Goal: Information Seeking & Learning: Find specific page/section

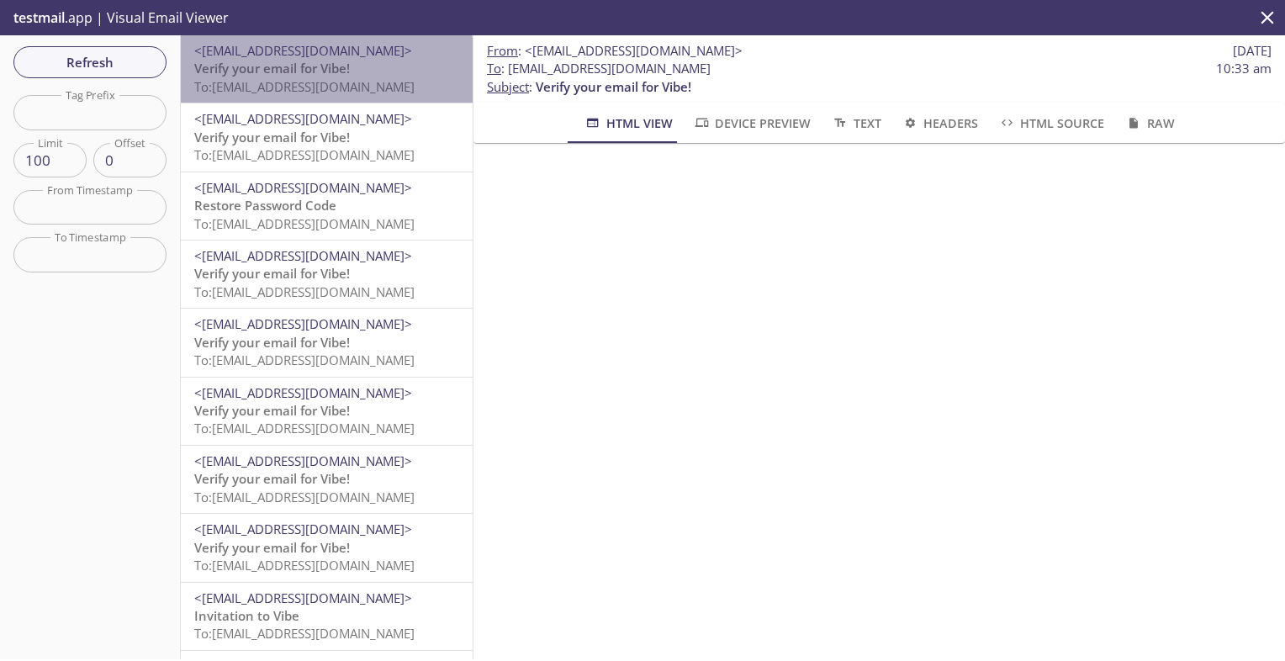
click at [325, 81] on span "To: [EMAIL_ADDRESS][DOMAIN_NAME]" at bounding box center [304, 86] width 220 height 17
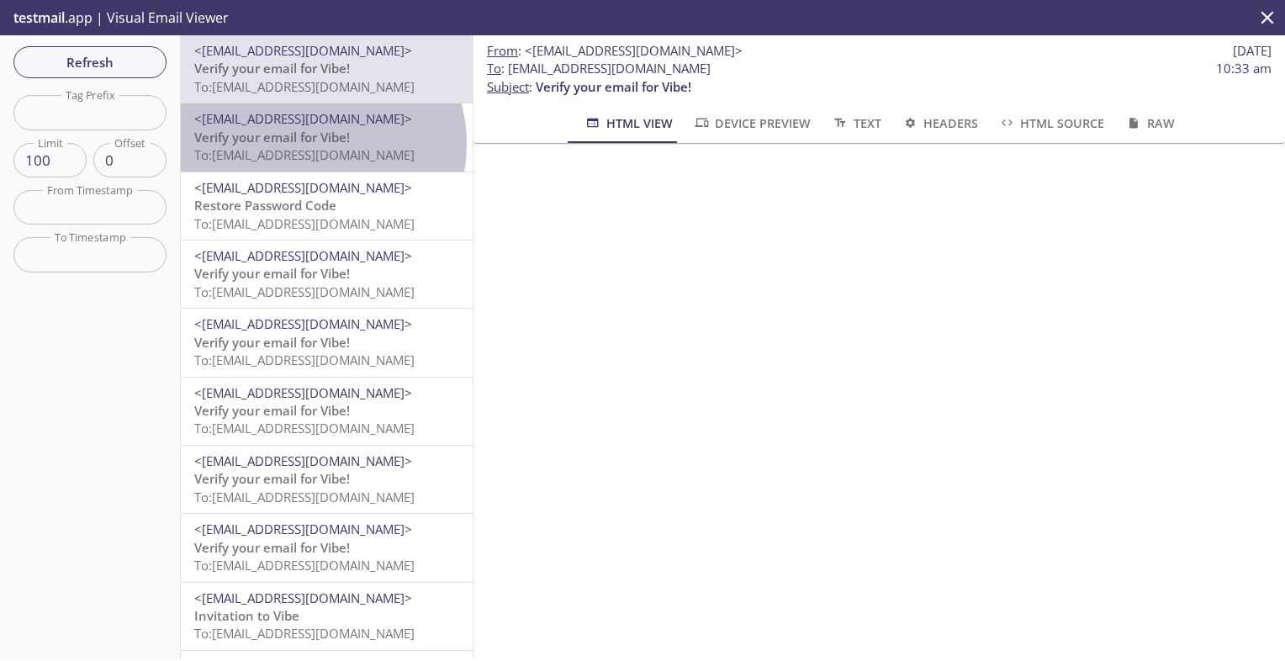
click at [309, 144] on span "Verify your email for Vibe!" at bounding box center [272, 137] width 156 height 17
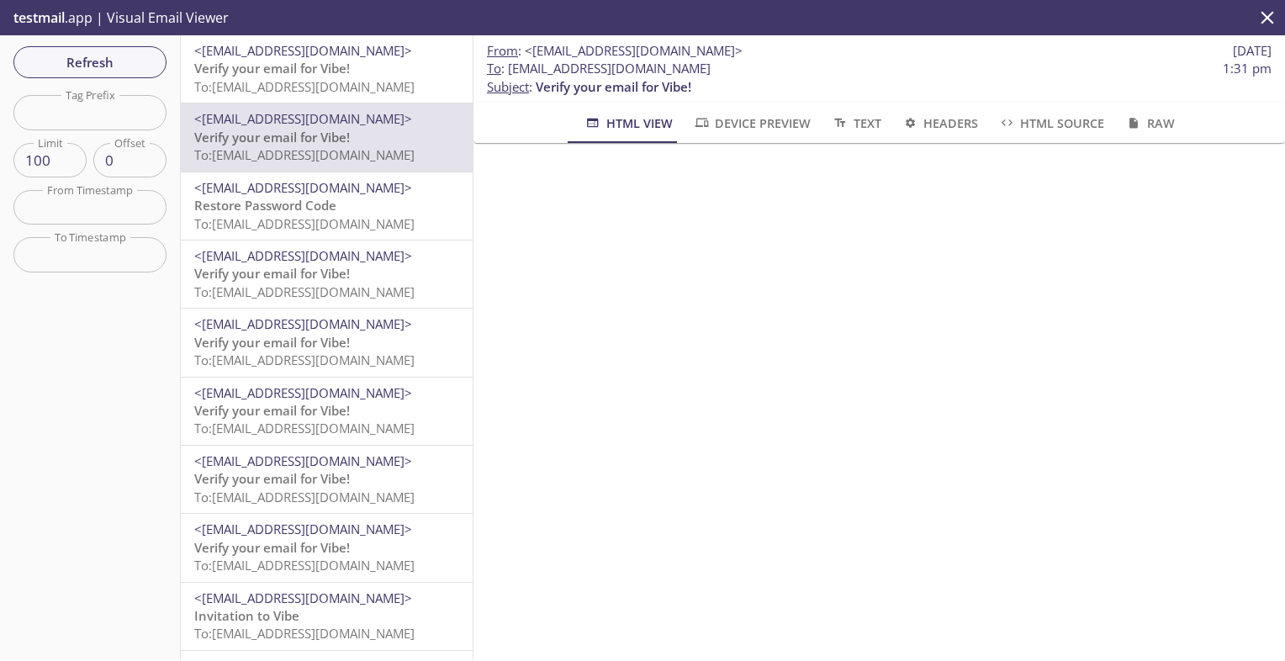
click at [325, 207] on span "Restore Password Code" at bounding box center [265, 205] width 142 height 17
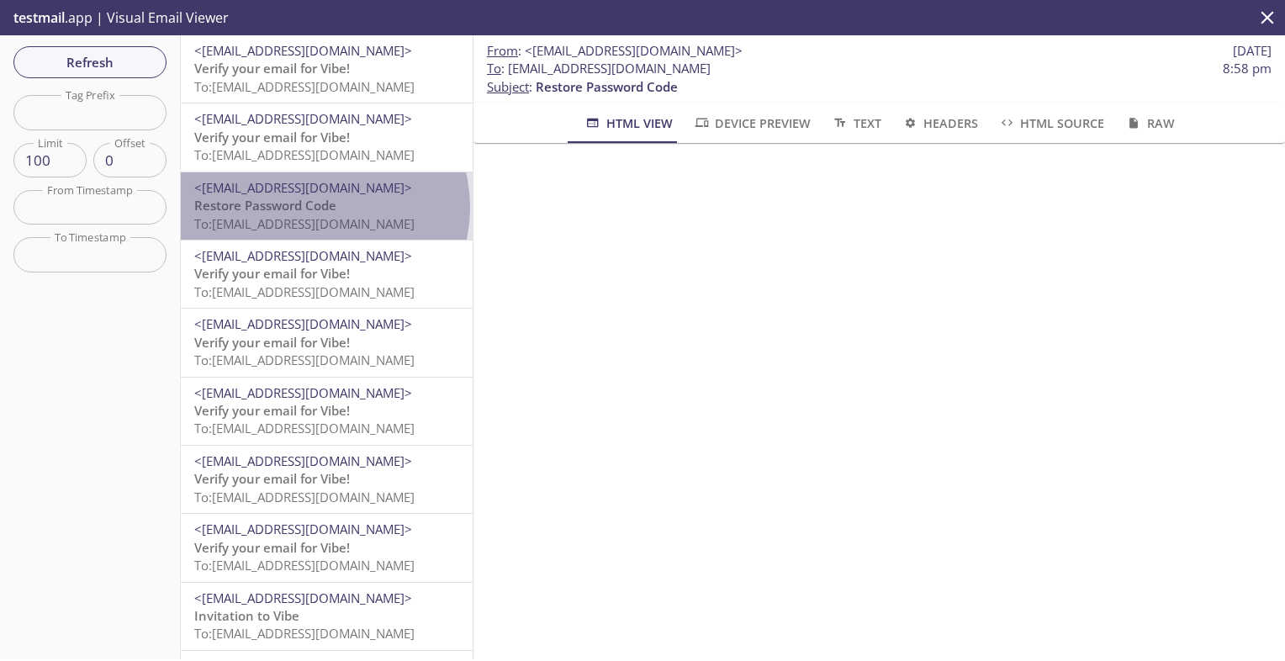
drag, startPoint x: 402, startPoint y: 214, endPoint x: 325, endPoint y: 209, distance: 77.5
click at [325, 209] on span "Restore Password Code" at bounding box center [265, 205] width 142 height 17
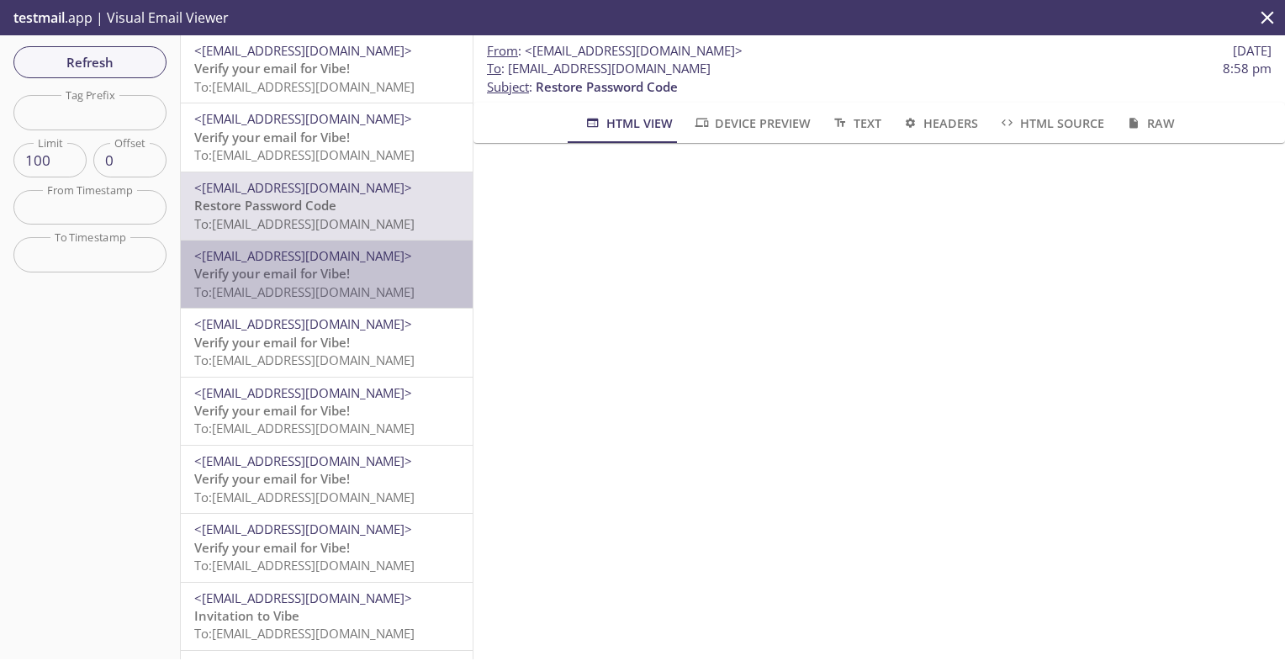
click at [327, 284] on span "To: [EMAIL_ADDRESS][DOMAIN_NAME]" at bounding box center [304, 291] width 220 height 17
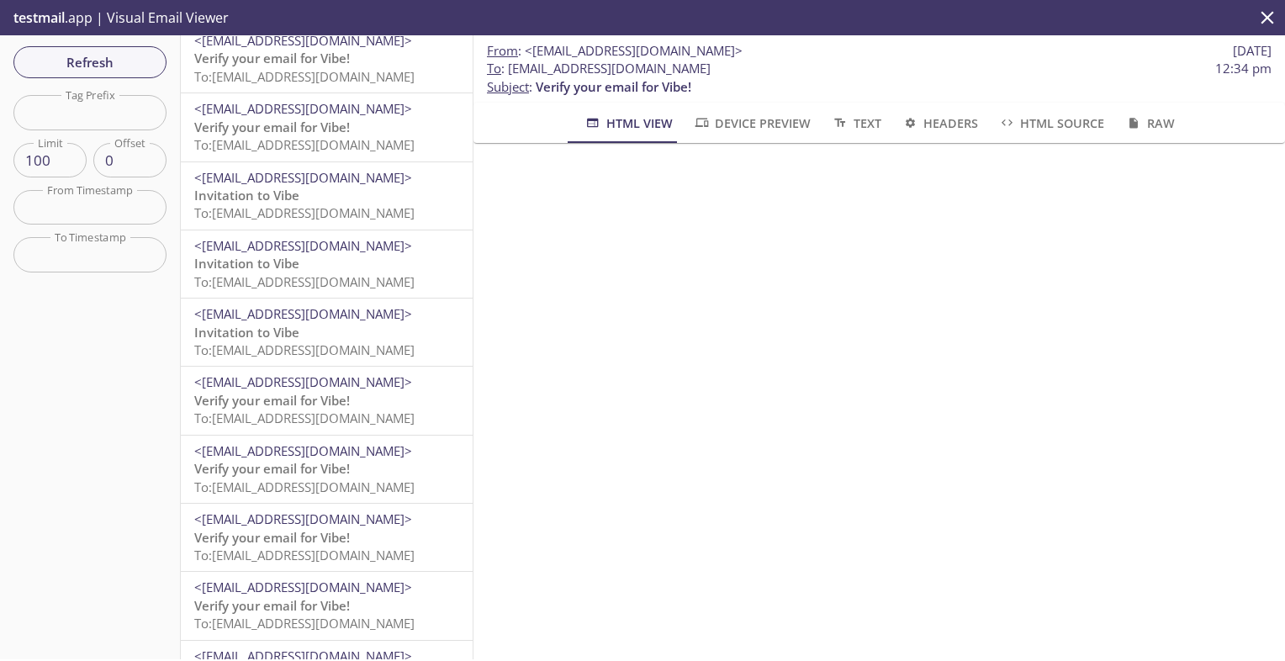
scroll to position [426, 0]
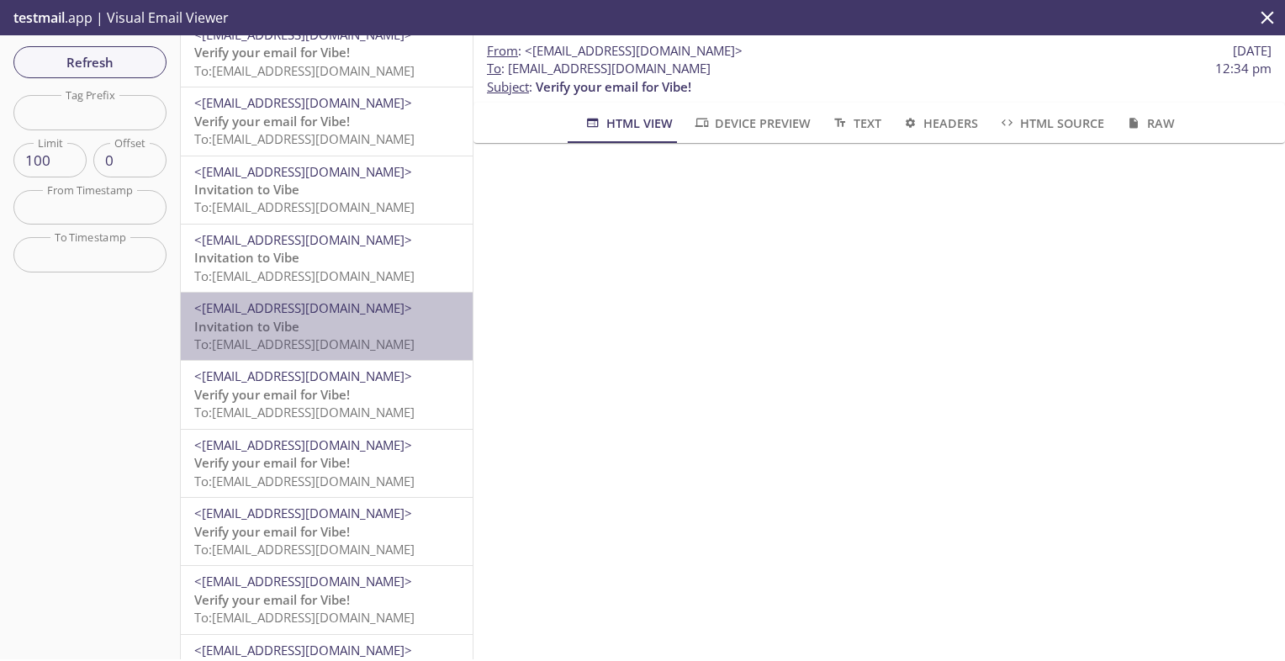
click at [355, 338] on span "To: [EMAIL_ADDRESS][DOMAIN_NAME]" at bounding box center [304, 343] width 220 height 17
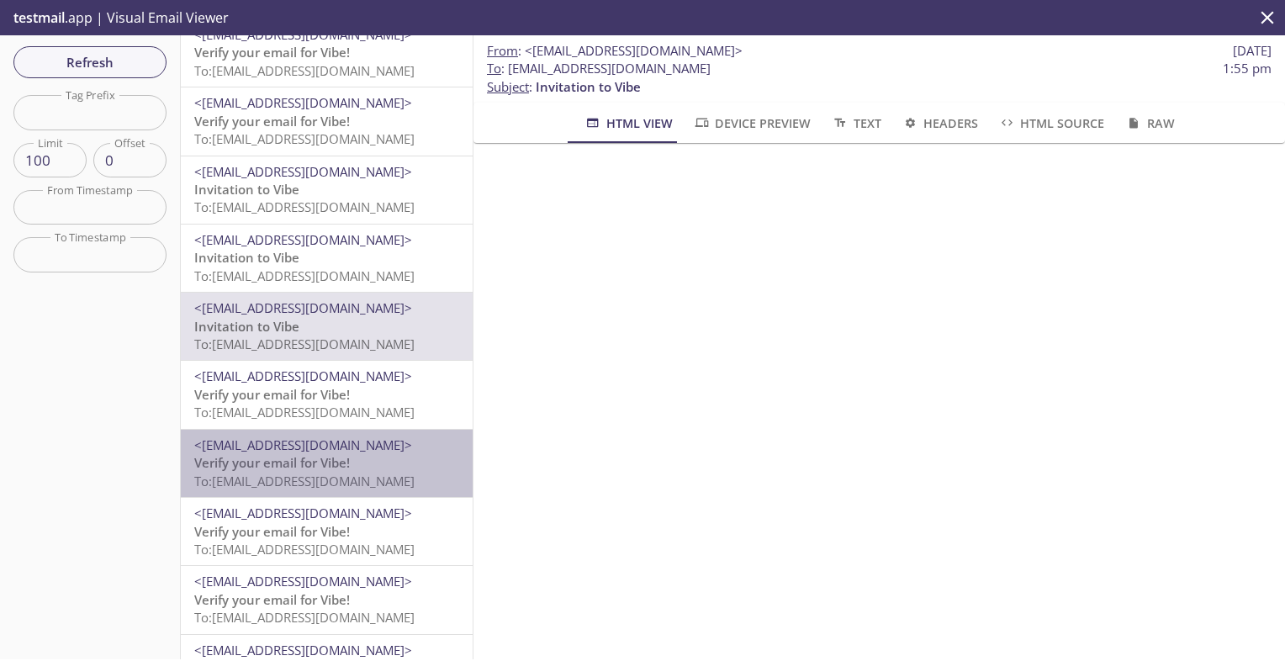
click at [329, 466] on span "Verify your email for Vibe!" at bounding box center [272, 462] width 156 height 17
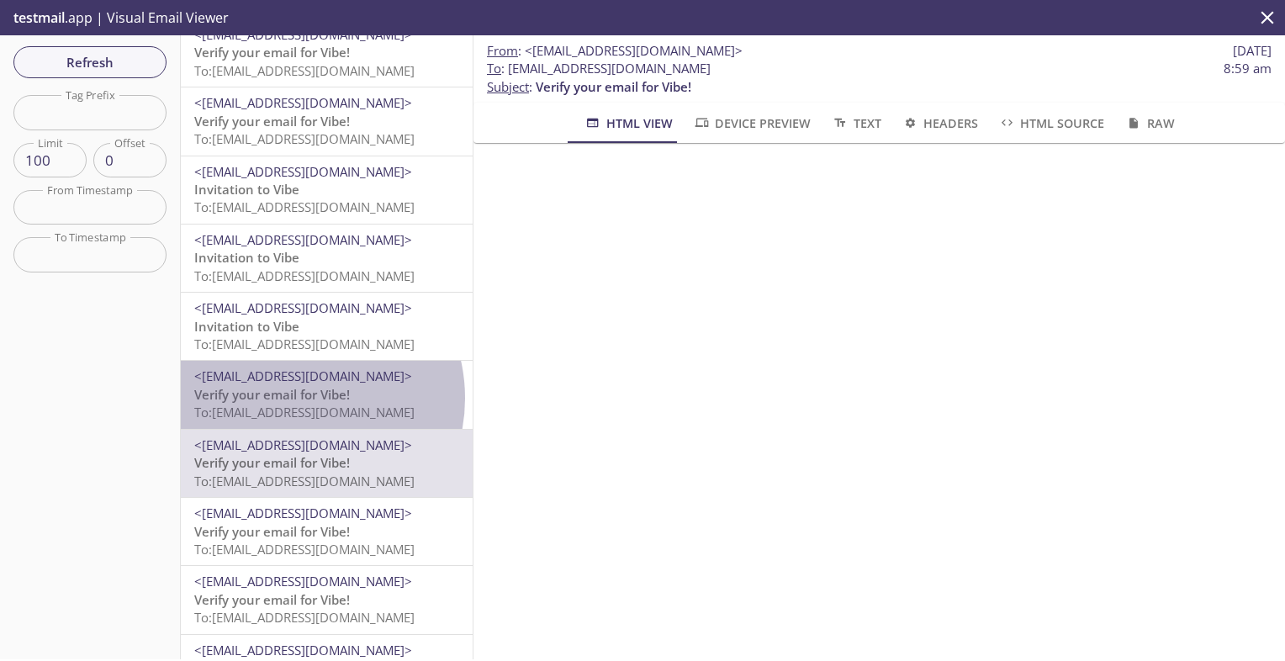
click at [295, 399] on span "Verify your email for Vibe!" at bounding box center [272, 394] width 156 height 17
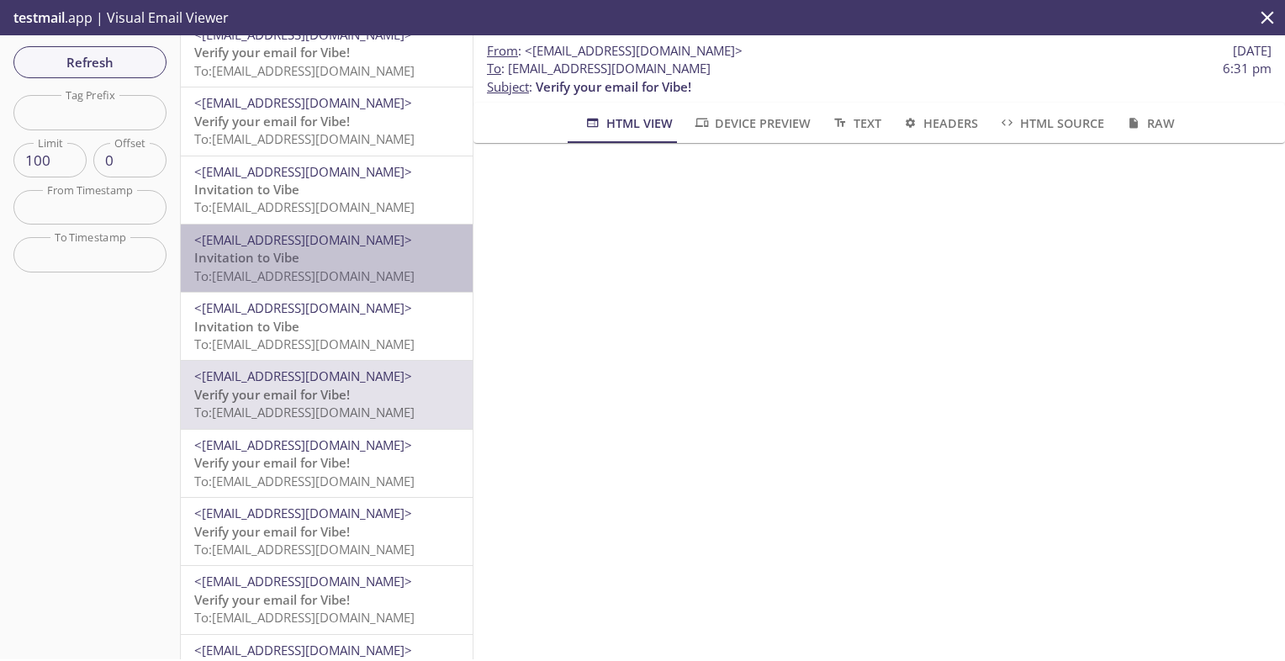
click at [339, 256] on p "Invitation to Vibe To: [EMAIL_ADDRESS][DOMAIN_NAME]" at bounding box center [326, 267] width 265 height 36
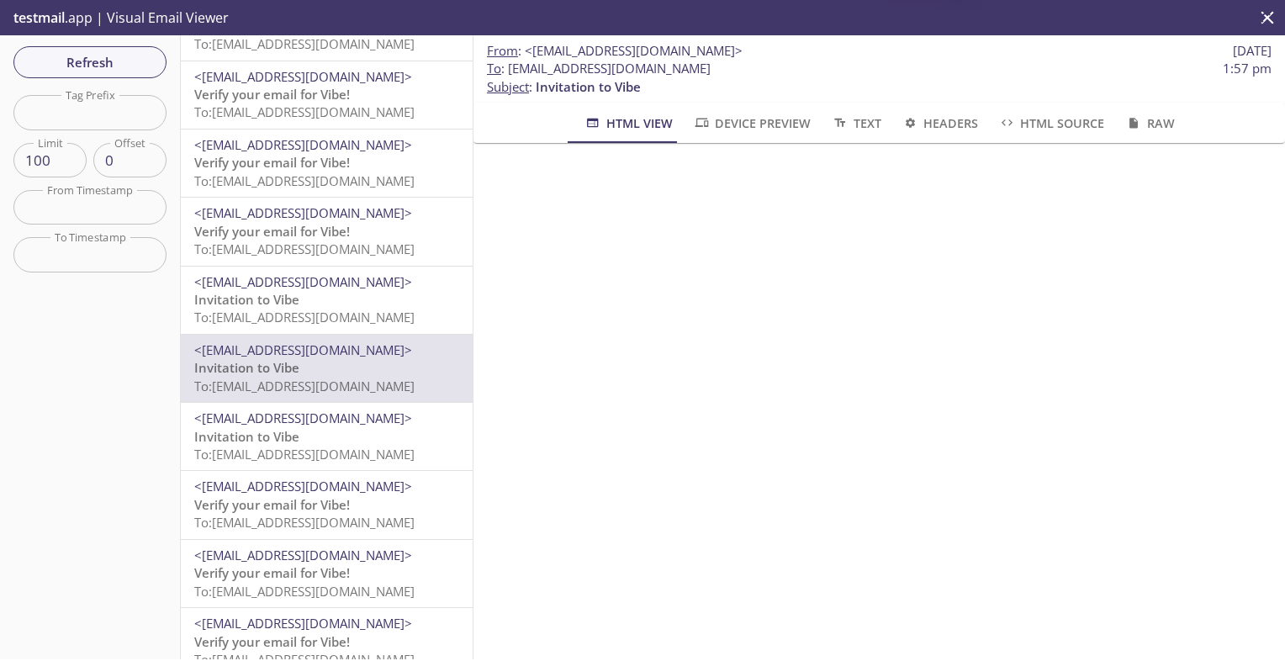
scroll to position [315, 0]
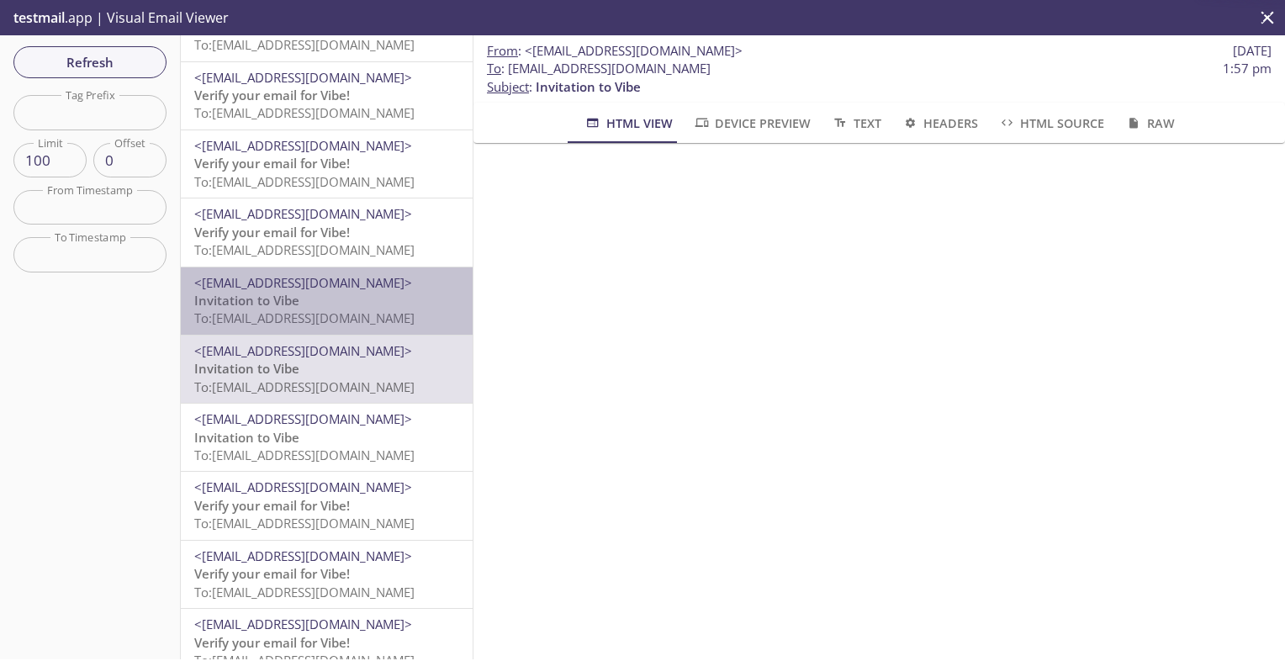
click at [345, 318] on span "To: [EMAIL_ADDRESS][DOMAIN_NAME]" at bounding box center [304, 317] width 220 height 17
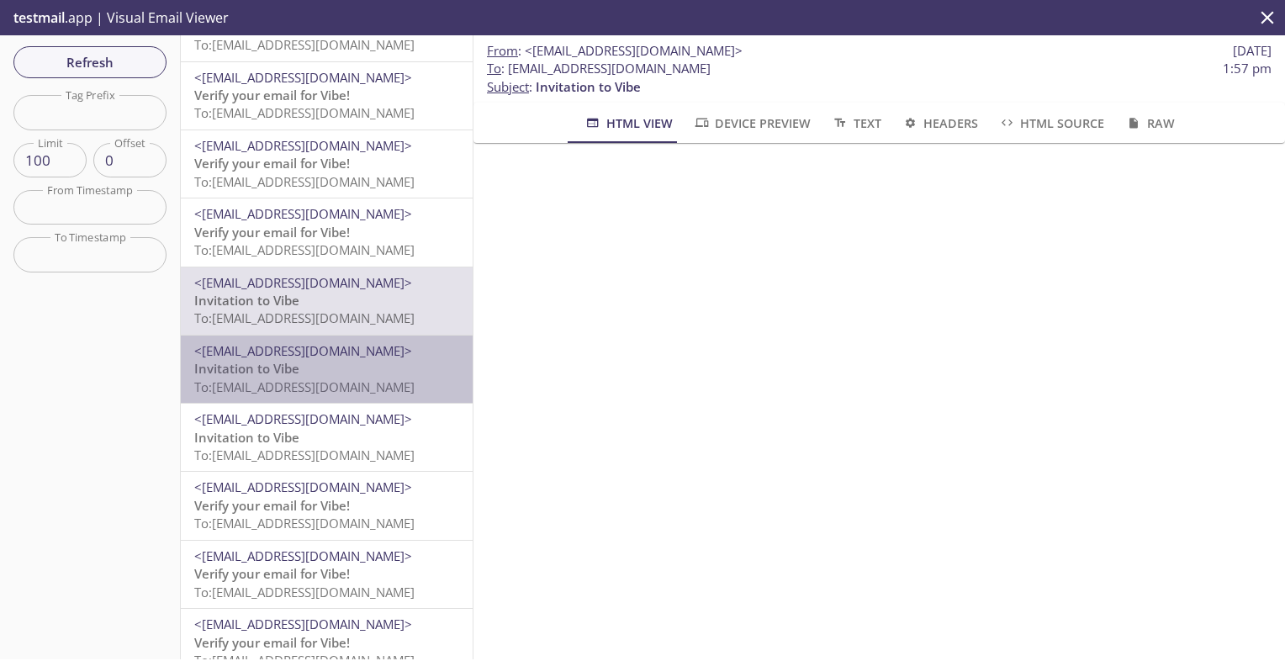
click at [351, 384] on span "To: [EMAIL_ADDRESS][DOMAIN_NAME]" at bounding box center [304, 386] width 220 height 17
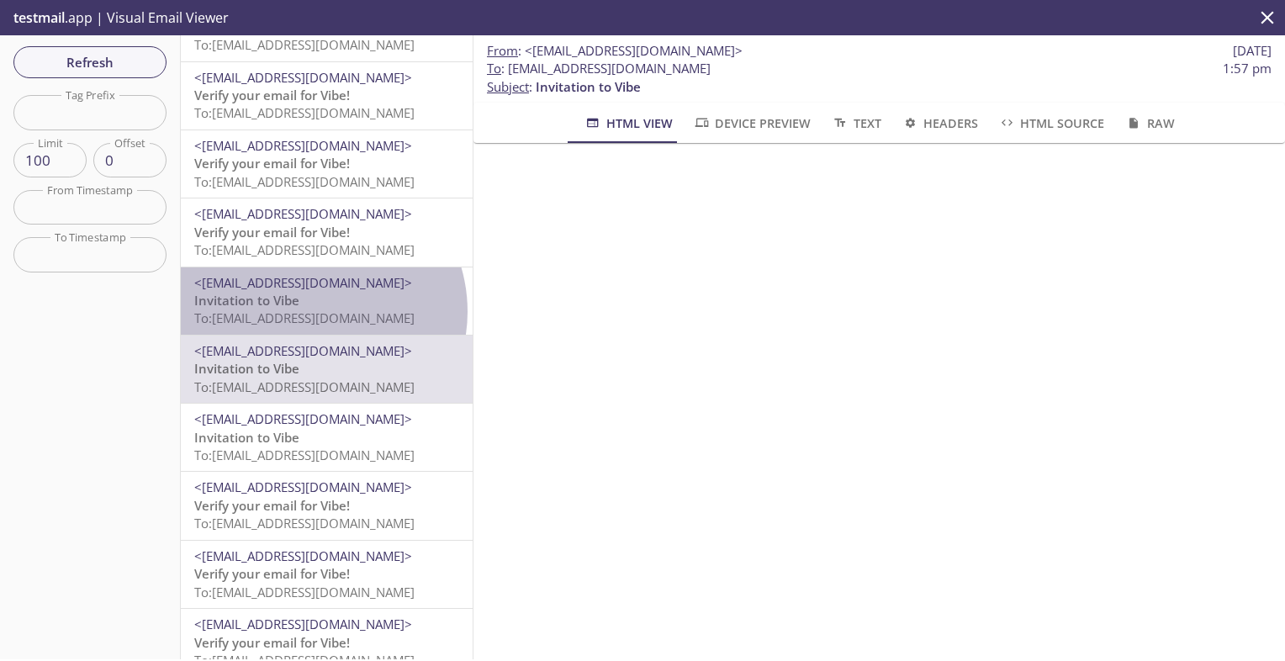
click at [309, 312] on span "To: [EMAIL_ADDRESS][DOMAIN_NAME]" at bounding box center [304, 317] width 220 height 17
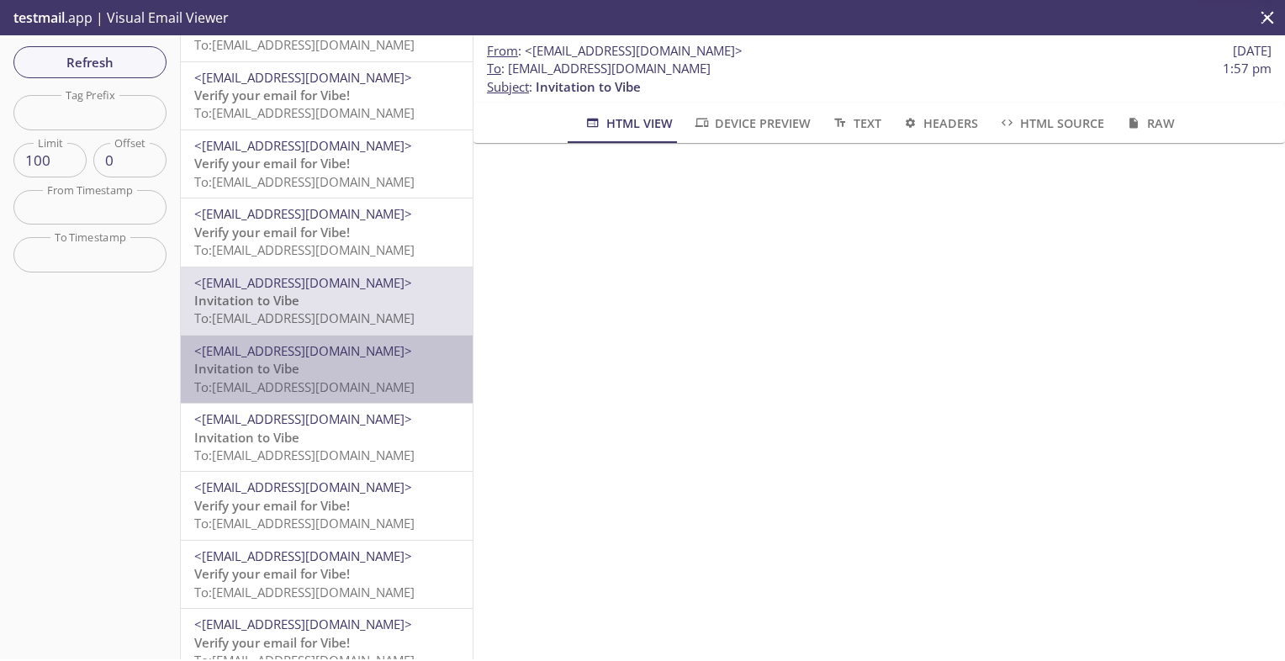
click at [326, 371] on p "Invitation to Vibe To: [EMAIL_ADDRESS][DOMAIN_NAME]" at bounding box center [326, 378] width 265 height 36
